Goal: Navigation & Orientation: Find specific page/section

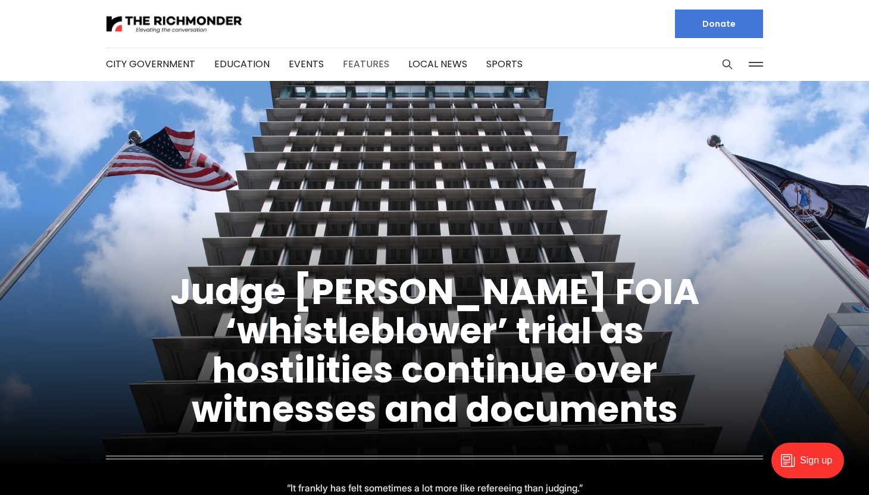
click at [358, 59] on link "Features" at bounding box center [366, 64] width 46 height 14
click at [297, 63] on link "Events" at bounding box center [306, 64] width 35 height 14
click at [421, 64] on link "Local News" at bounding box center [437, 64] width 59 height 14
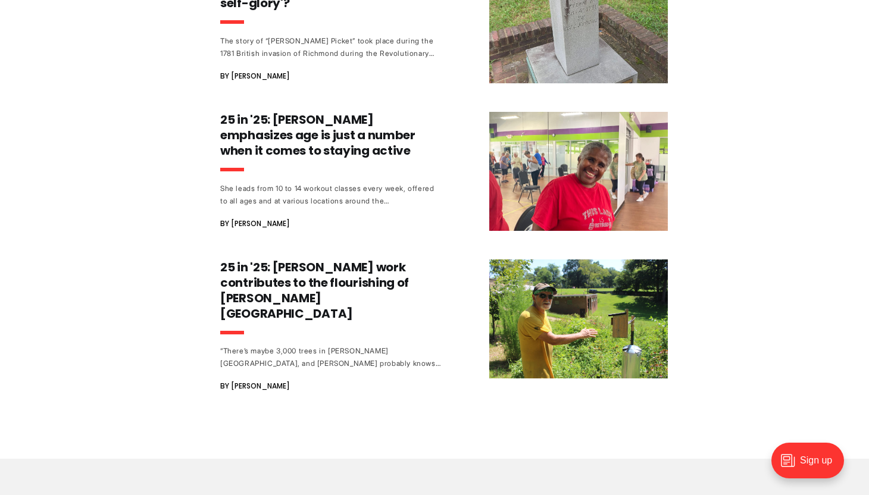
scroll to position [2466, 0]
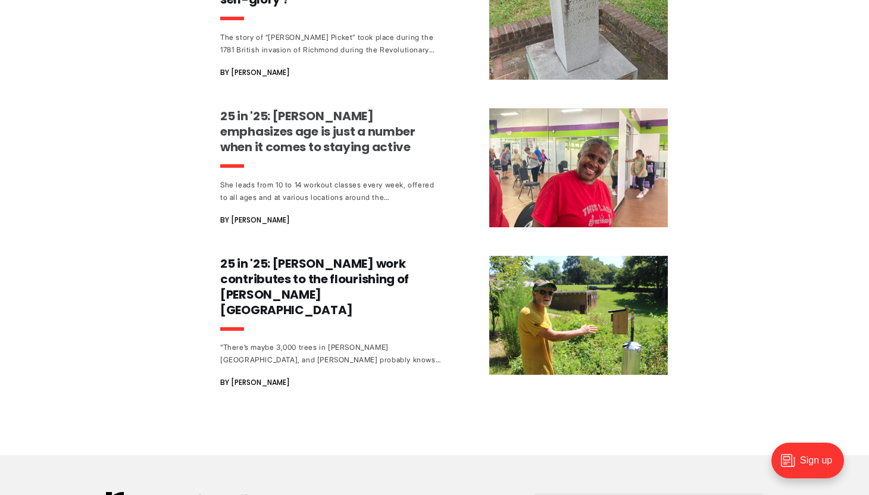
click at [326, 155] on h3 "25 in '25: Debra Sims Fleisher emphasizes age is just a number when it comes to…" at bounding box center [330, 131] width 221 height 46
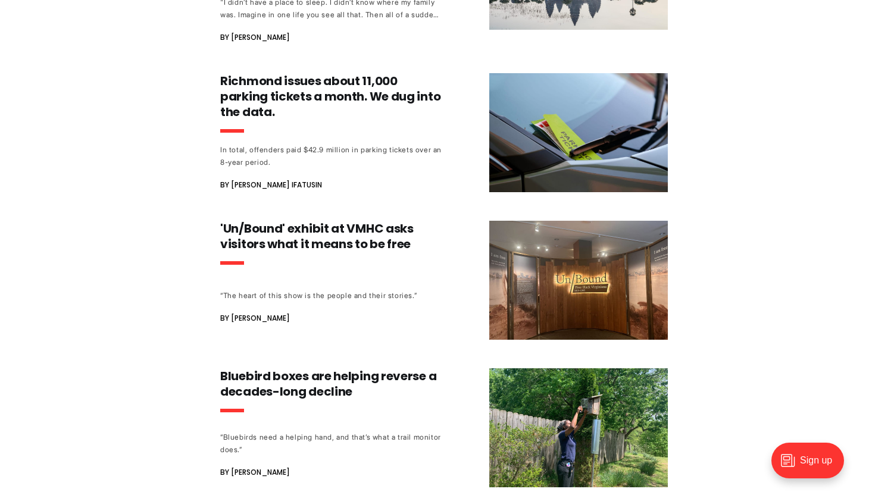
scroll to position [6011, 0]
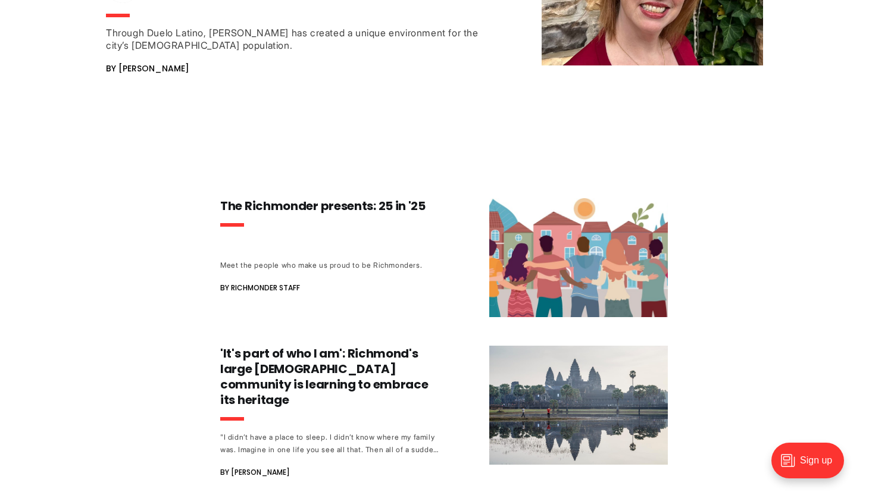
scroll to position [5572, 0]
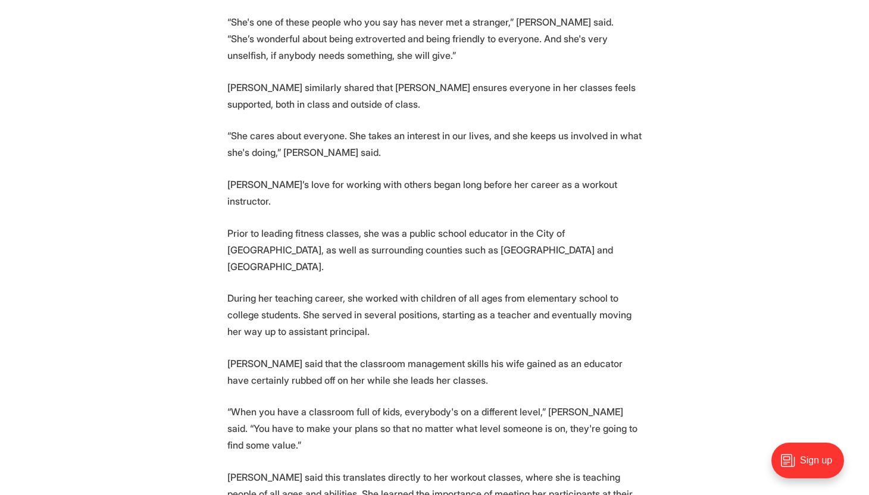
scroll to position [2347, 0]
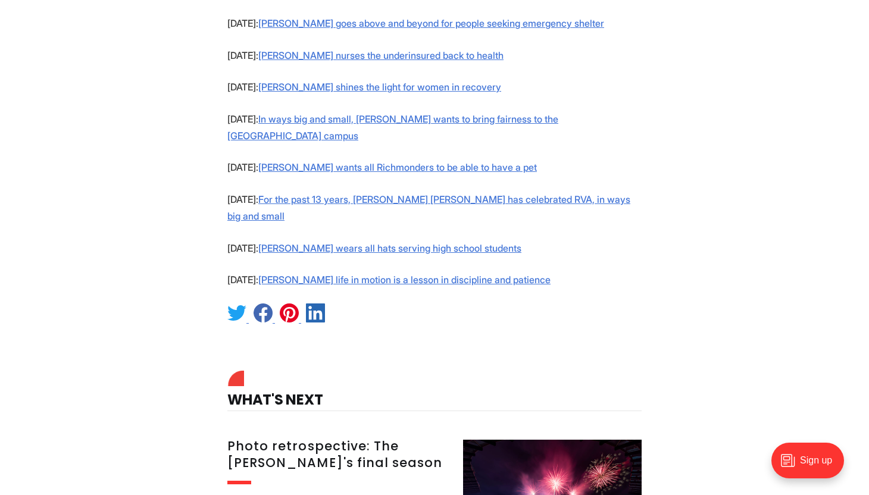
scroll to position [1469, 0]
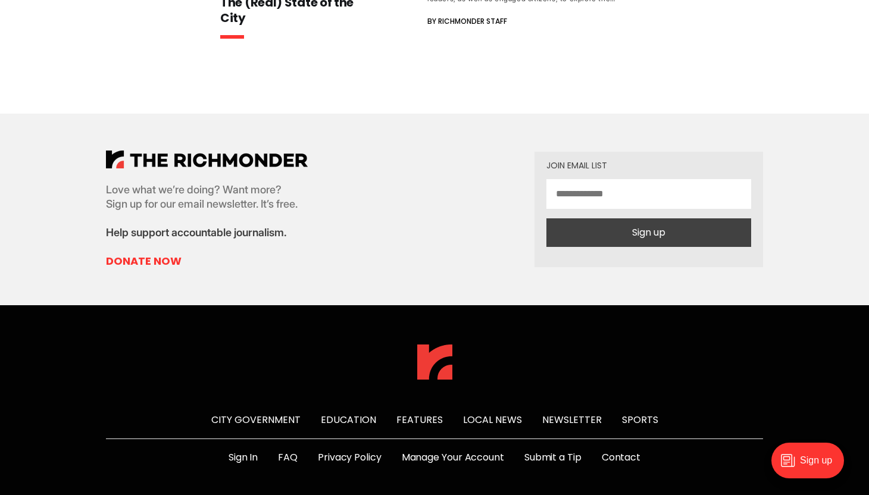
scroll to position [816, 0]
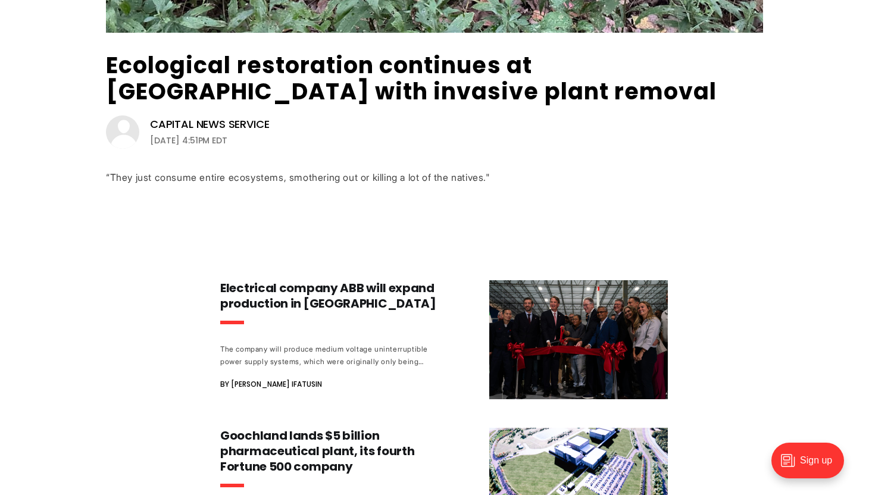
scroll to position [386, 0]
